Goal: Information Seeking & Learning: Learn about a topic

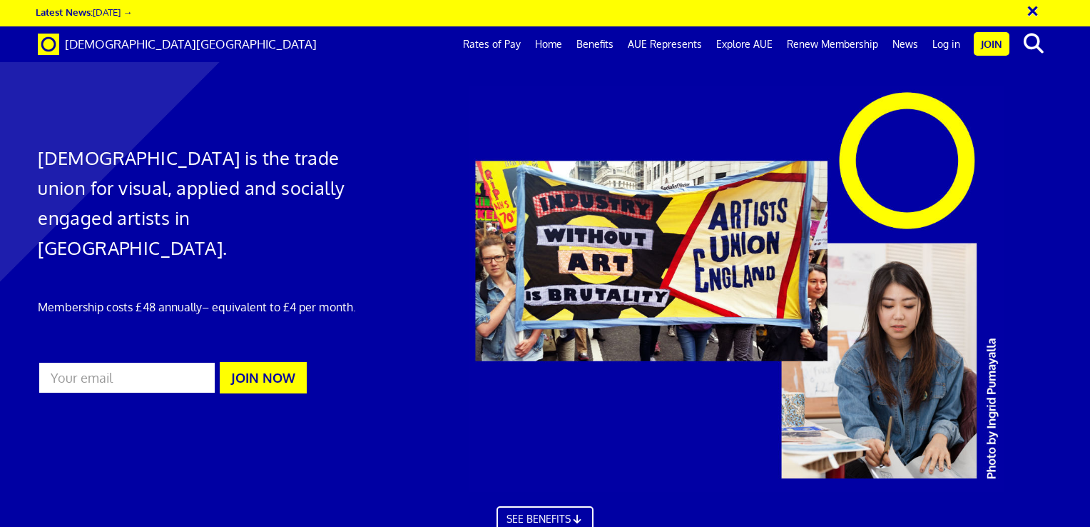
scroll to position [0, 11]
click at [511, 41] on link "Rates of Pay" at bounding box center [492, 44] width 72 height 36
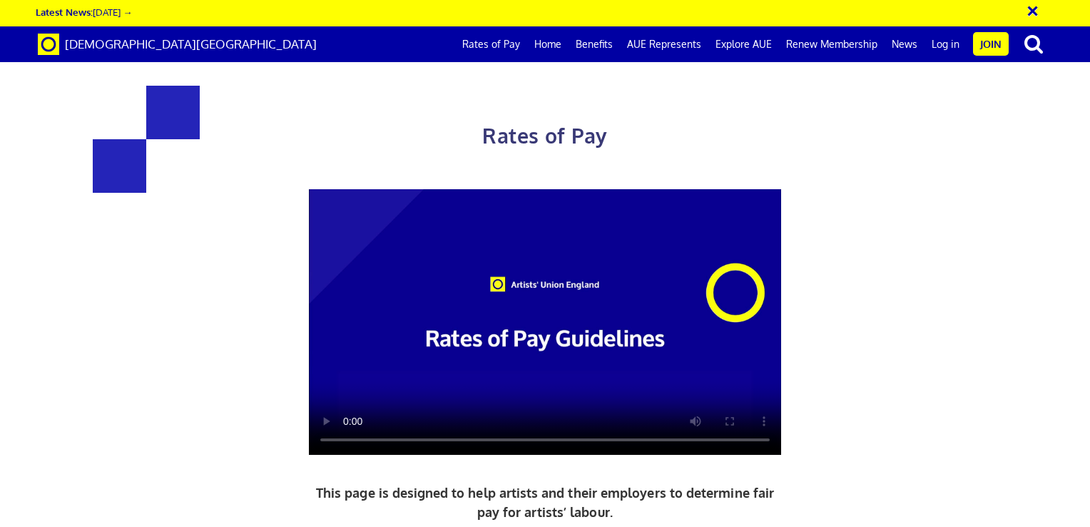
scroll to position [599, 0]
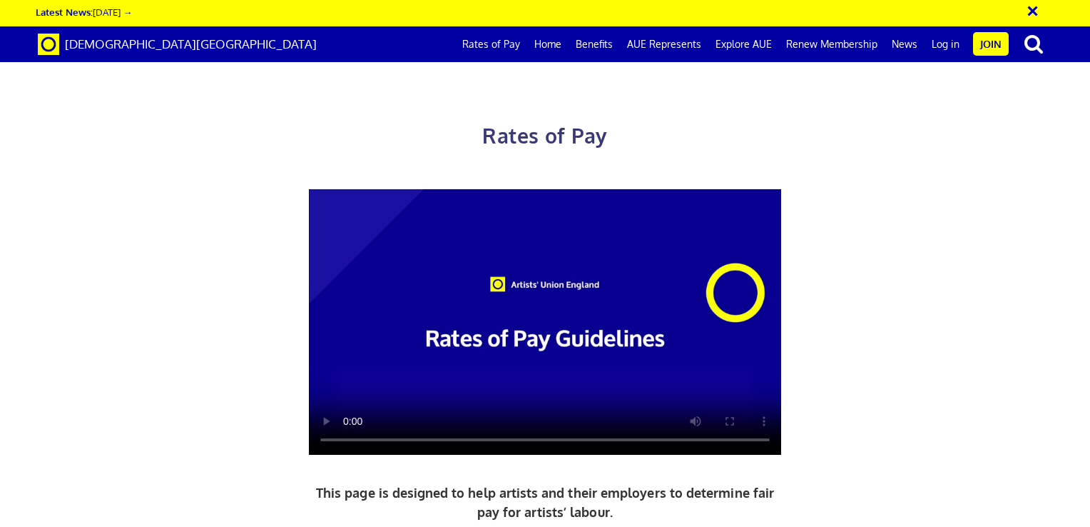
scroll to position [0, 11]
